Goal: Share content: Share content

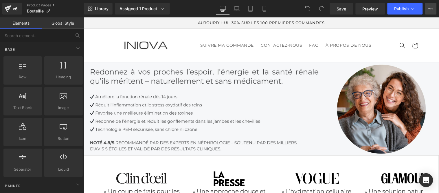
click at [433, 6] on icon at bounding box center [431, 8] width 5 height 5
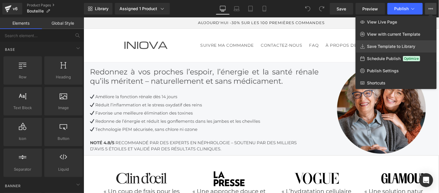
click at [386, 44] on span "Save Template to Library" at bounding box center [391, 46] width 48 height 5
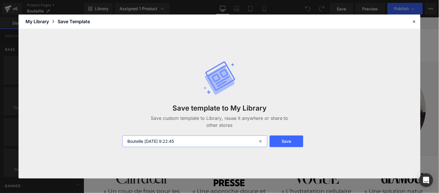
click at [200, 137] on input "Bouteille [DATE] 9:22:45" at bounding box center [194, 141] width 145 height 12
type input "Bouteille"
click at [294, 142] on button "Save" at bounding box center [287, 141] width 34 height 12
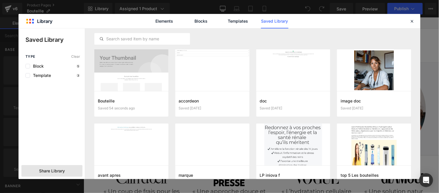
click at [32, 170] on div "Share Library" at bounding box center [51, 171] width 61 height 12
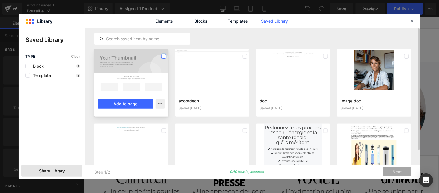
click at [164, 57] on label at bounding box center [164, 56] width 5 height 5
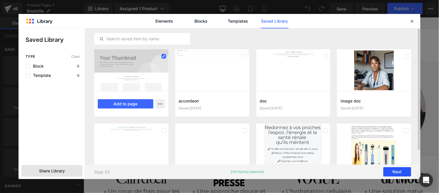
click at [404, 172] on button "Next" at bounding box center [398, 171] width 28 height 9
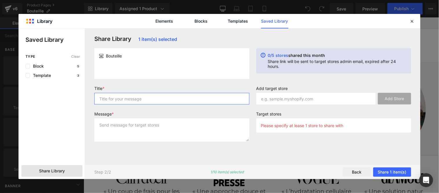
click at [140, 100] on input "text" at bounding box center [171, 99] width 155 height 12
type input "Bouteille"
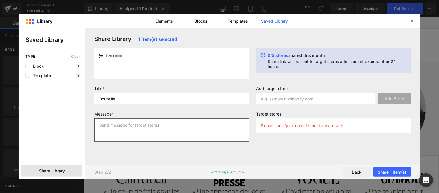
click at [136, 130] on textarea at bounding box center [171, 129] width 155 height 23
paste textarea "Bouteille"
type textarea "Bouteille"
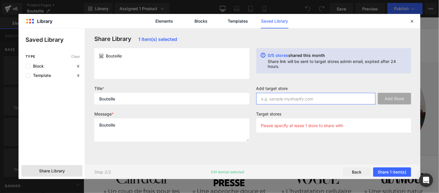
click at [308, 99] on input "text" at bounding box center [317, 99] width 120 height 12
paste input "[URL][DOMAIN_NAME]"
drag, startPoint x: 325, startPoint y: 98, endPoint x: 232, endPoint y: 100, distance: 93.0
click at [232, 100] on form "Title * Bouteille Message * Bouteille Add target store [URL][DOMAIN_NAME] Add S…" at bounding box center [253, 116] width 324 height 60
type input "1ct0e9-di"
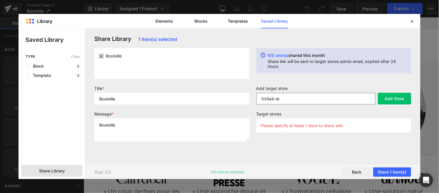
drag, startPoint x: 393, startPoint y: 100, endPoint x: 358, endPoint y: 96, distance: 34.9
click at [393, 100] on button "Add Store" at bounding box center [394, 99] width 33 height 12
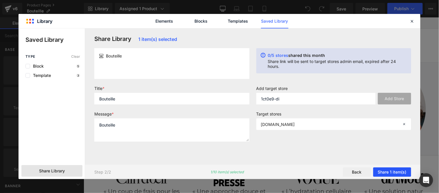
click at [391, 171] on button "Share 1 item(s)" at bounding box center [392, 171] width 38 height 9
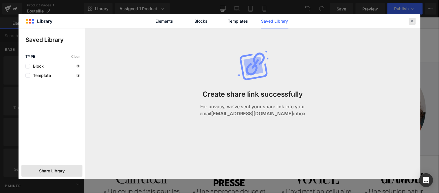
drag, startPoint x: 412, startPoint y: 21, endPoint x: 236, endPoint y: 77, distance: 184.6
click at [412, 21] on icon at bounding box center [412, 21] width 5 height 5
